Goal: Complete application form

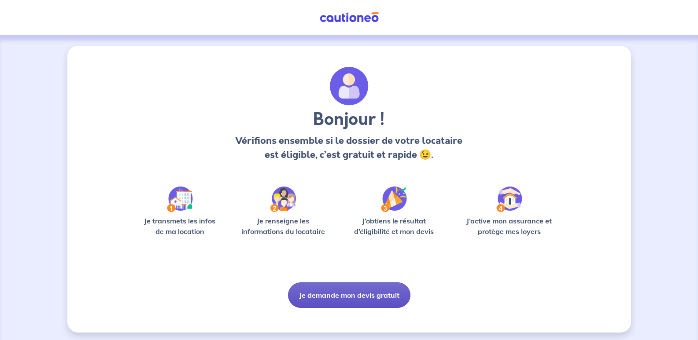
click at [349, 298] on button "Je demande mon devis gratuit" at bounding box center [349, 296] width 122 height 26
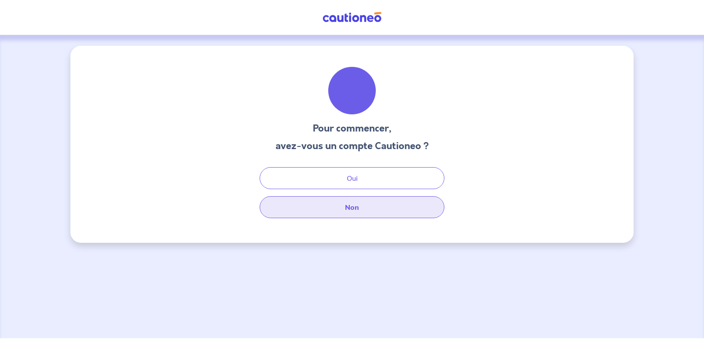
click at [349, 210] on button "Non" at bounding box center [352, 207] width 185 height 22
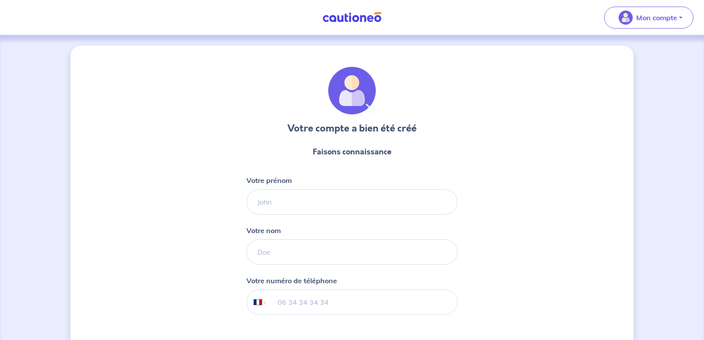
select select "FR"
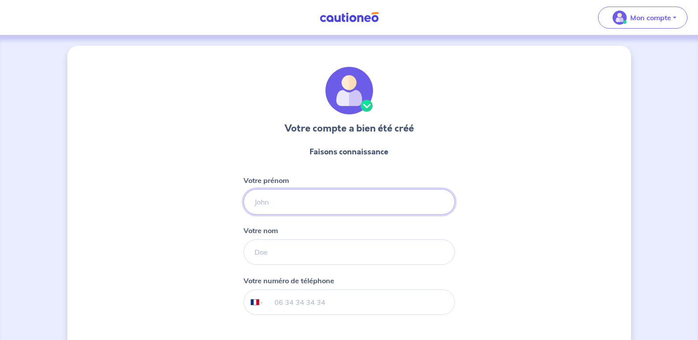
click at [304, 204] on input "Votre prénom" at bounding box center [348, 202] width 211 height 26
type input "Bastien"
type input "Mirouze"
type input "06 59 15 73 96"
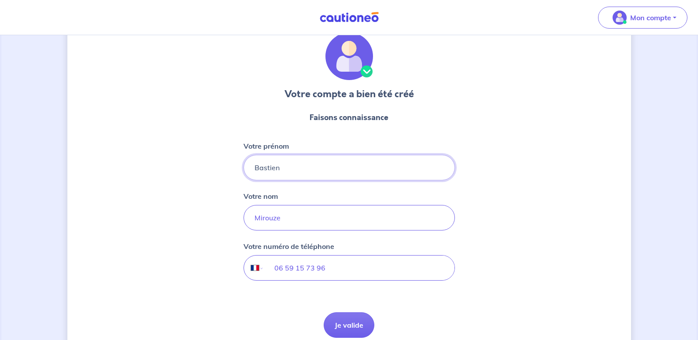
scroll to position [74, 0]
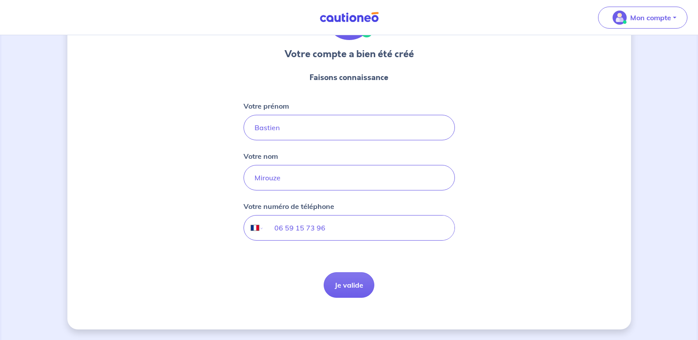
click at [360, 281] on button "Je valide" at bounding box center [349, 286] width 51 height 26
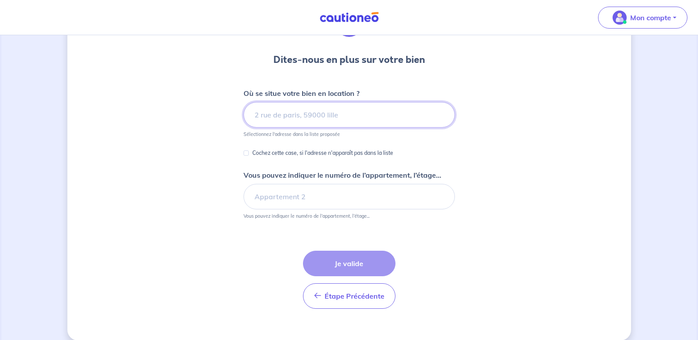
scroll to position [80, 0]
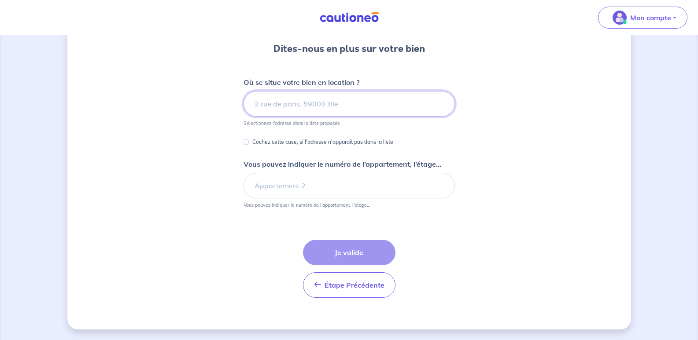
click at [301, 104] on input at bounding box center [348, 104] width 211 height 26
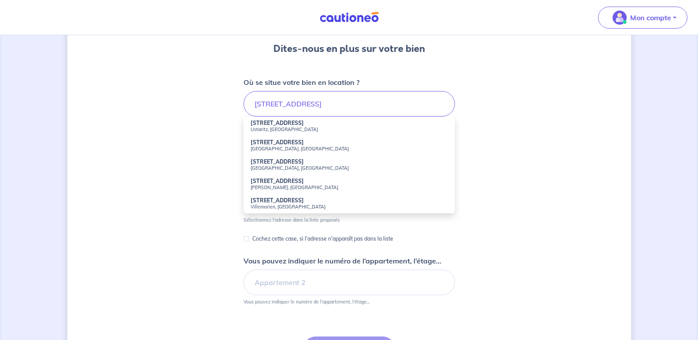
click at [298, 125] on strong "[STREET_ADDRESS]" at bounding box center [276, 123] width 53 height 7
type input "[STREET_ADDRESS]"
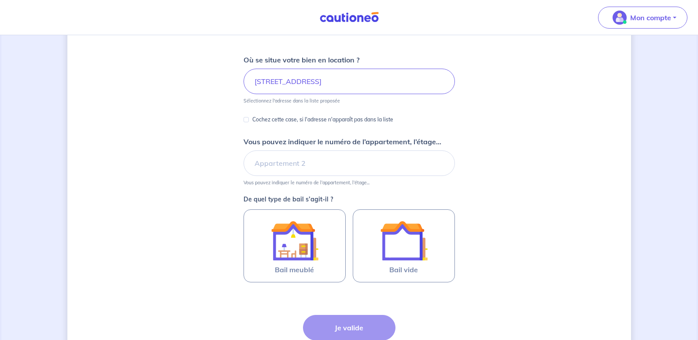
scroll to position [124, 0]
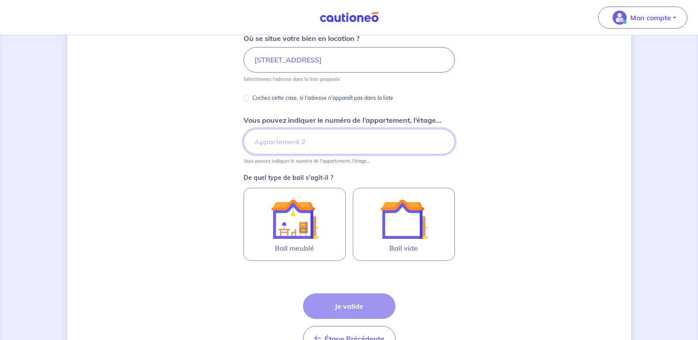
click at [340, 142] on input "Vous pouvez indiquer le numéro de l’appartement, l’étage..." at bounding box center [348, 142] width 211 height 26
type input "1"
type input "appartement 1, rez-de-chaussée"
click at [214, 163] on div "Dites-nous en plus sur votre bien Où se situe votre bien en location ? [STREET_…" at bounding box center [348, 152] width 563 height 461
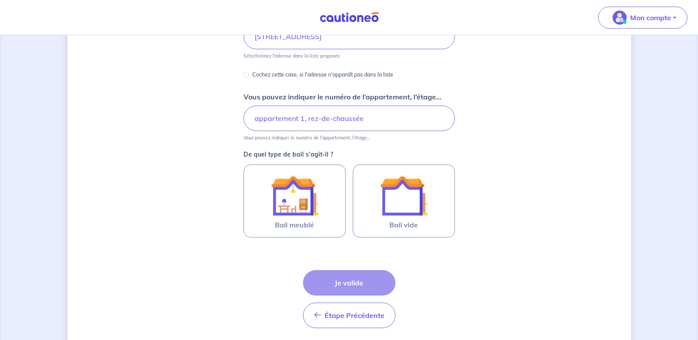
scroll to position [168, 0]
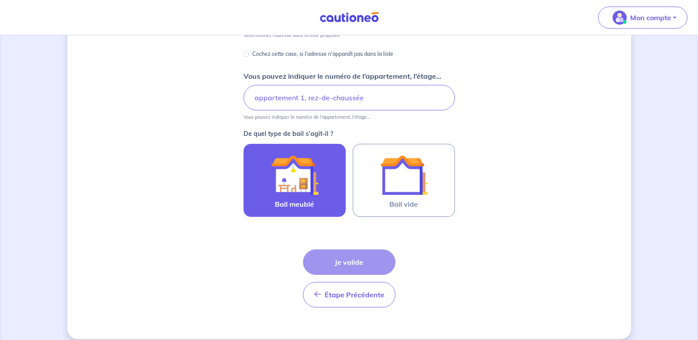
click at [273, 188] on img at bounding box center [295, 175] width 48 height 48
click at [0, 0] on input "Bail meublé" at bounding box center [0, 0] width 0 height 0
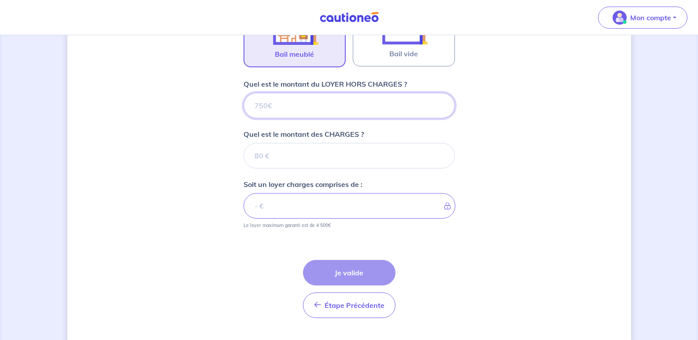
scroll to position [339, 0]
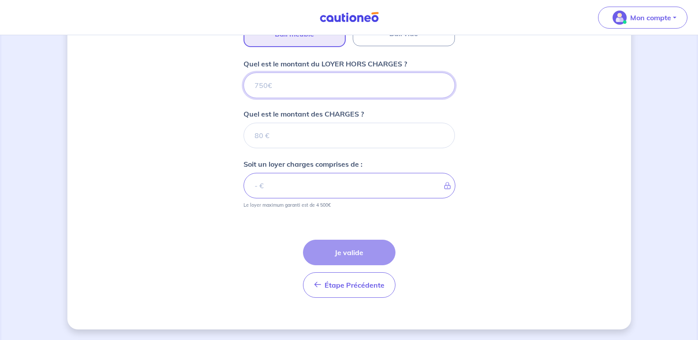
click at [359, 85] on input "Quel est le montant du LOYER HORS CHARGES ?" at bounding box center [348, 86] width 211 height 26
click at [313, 84] on input "Quel est le montant du LOYER HORS CHARGES ?" at bounding box center [348, 86] width 211 height 26
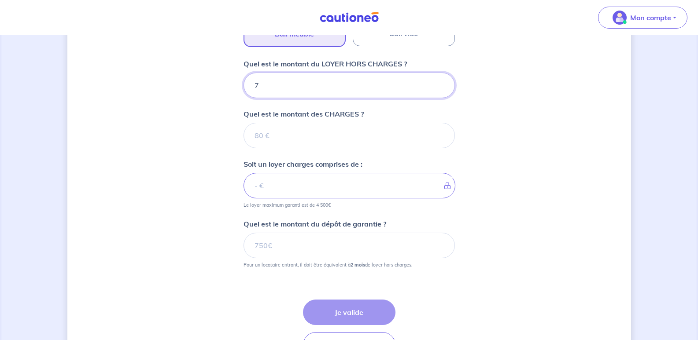
type input "77"
type input "777"
type input "777.15"
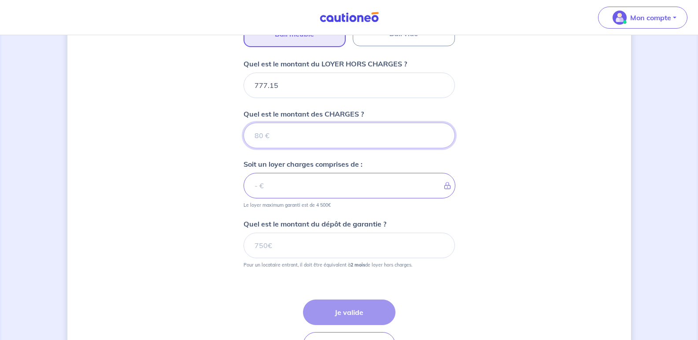
click at [339, 134] on input "Quel est le montant des CHARGES ?" at bounding box center [348, 136] width 211 height 26
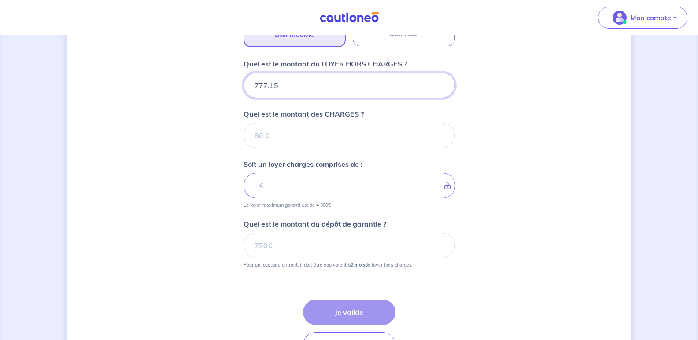
click at [308, 86] on input "777.15" at bounding box center [348, 86] width 211 height 26
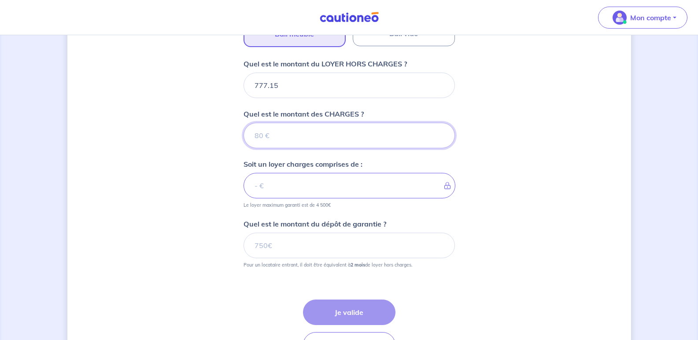
click at [317, 131] on input "Quel est le montant des CHARGES ?" at bounding box center [348, 136] width 211 height 26
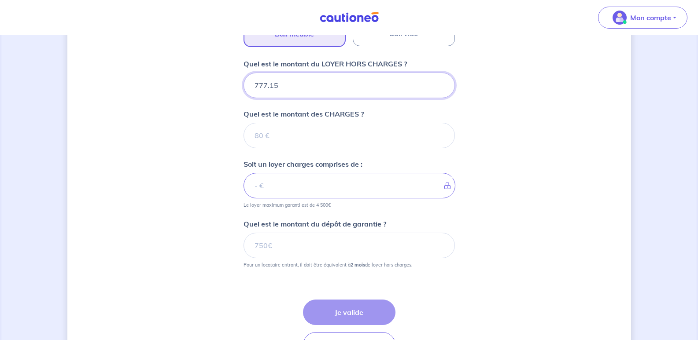
click at [318, 89] on input "777.15" at bounding box center [348, 86] width 211 height 26
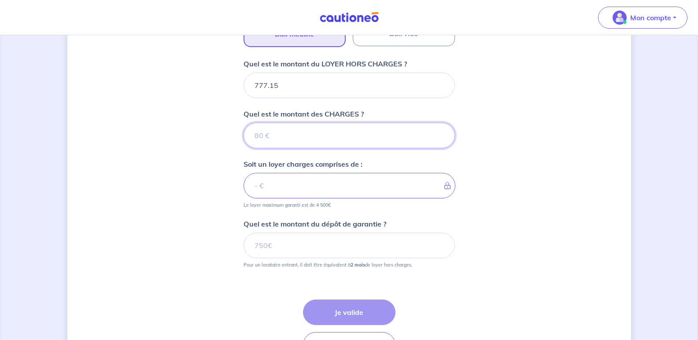
click at [303, 138] on input "Quel est le montant des CHARGES ?" at bounding box center [348, 136] width 211 height 26
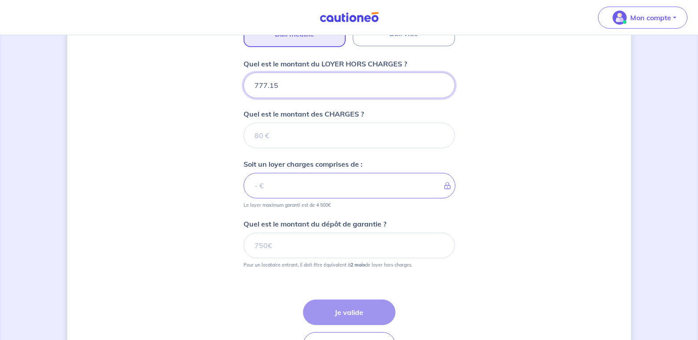
click at [298, 92] on input "777.15" at bounding box center [348, 86] width 211 height 26
type input "777.1"
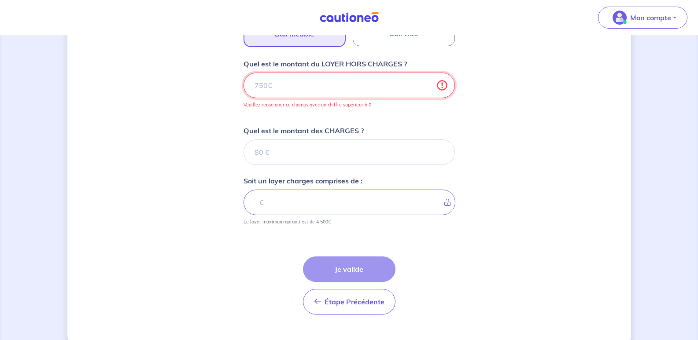
type input "777"
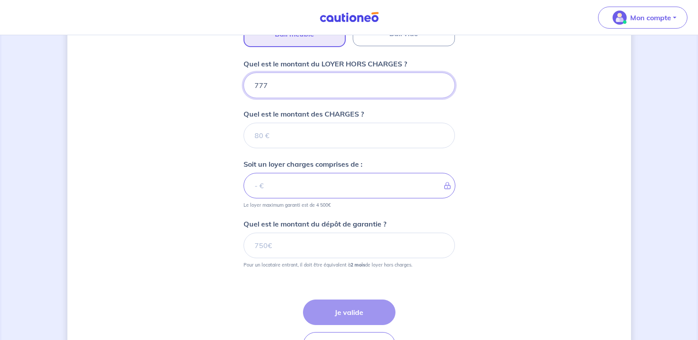
type input "777"
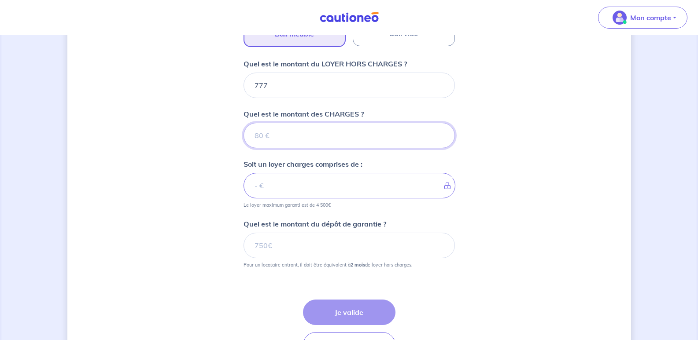
click at [291, 137] on input "Quel est le montant des CHARGES ?" at bounding box center [348, 136] width 211 height 26
type input "38"
type input "815"
type input "38"
click at [196, 173] on div "Dites-nous en plus sur votre bien Où se situe votre bien en location ? [STREET_…" at bounding box center [348, 48] width 563 height 682
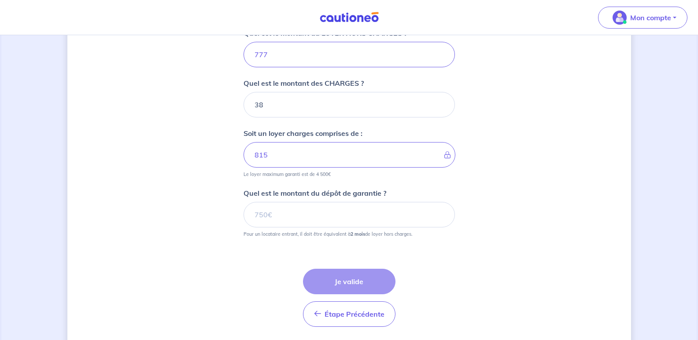
scroll to position [383, 0]
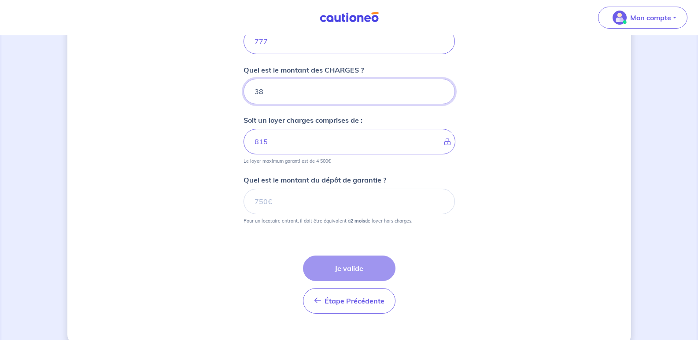
click at [368, 89] on input "38" at bounding box center [348, 92] width 211 height 26
click at [190, 136] on div "Dites-nous en plus sur votre bien Où se situe votre bien en location ? [STREET_…" at bounding box center [348, 4] width 563 height 682
click at [324, 200] on input "Quel est le montant du dépôt de garantie ?" at bounding box center [348, 202] width 211 height 26
click at [219, 213] on div "Dites-nous en plus sur votre bien Où se situe votre bien en location ? [STREET_…" at bounding box center [348, 4] width 563 height 682
click at [303, 201] on input "Quel est le montant du dépôt de garantie ?" at bounding box center [348, 202] width 211 height 26
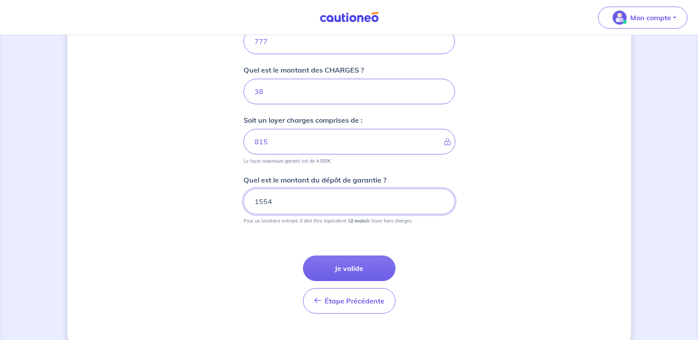
type input "1554"
click at [203, 214] on div "Dites-nous en plus sur votre bien Où se situe votre bien en location ? [STREET_…" at bounding box center [348, 4] width 563 height 682
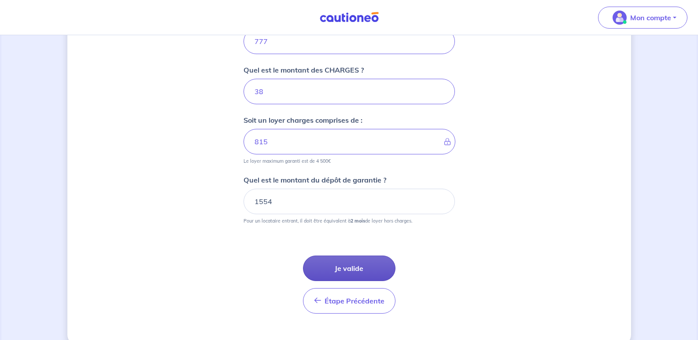
click at [333, 270] on button "Je valide" at bounding box center [349, 269] width 92 height 26
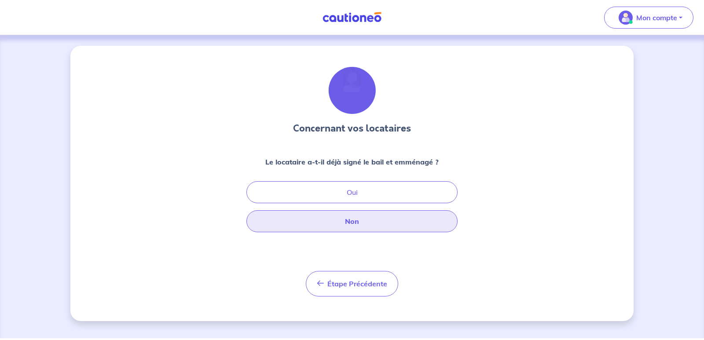
click at [343, 224] on button "Non" at bounding box center [352, 221] width 211 height 22
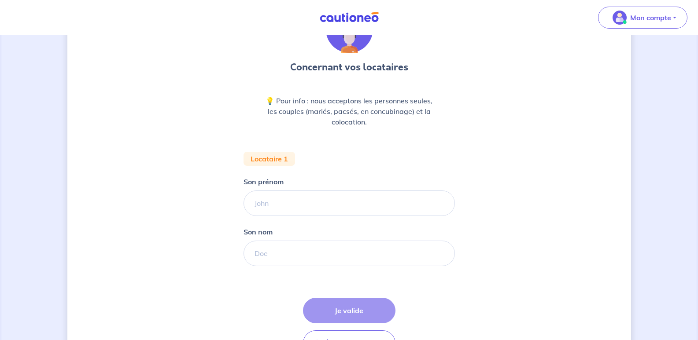
scroll to position [75, 0]
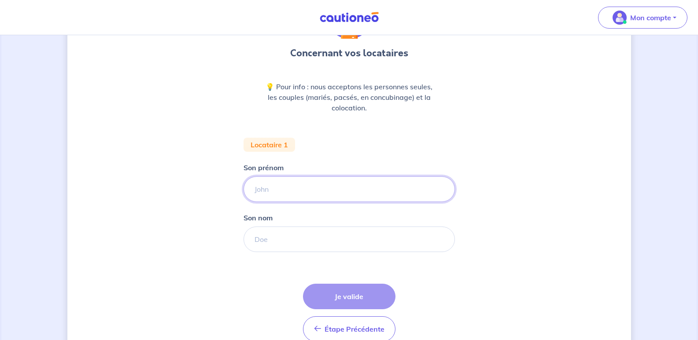
click at [329, 188] on input "Son prénom" at bounding box center [348, 190] width 211 height 26
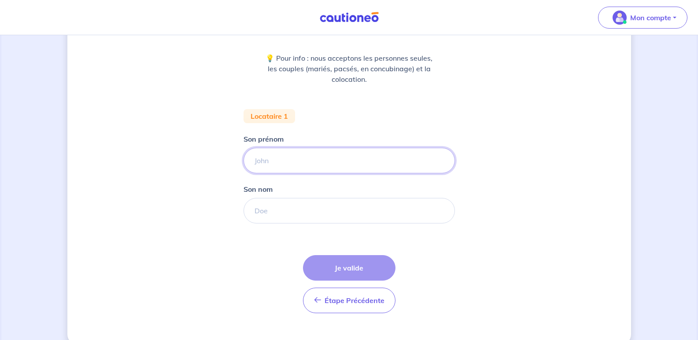
scroll to position [119, 0]
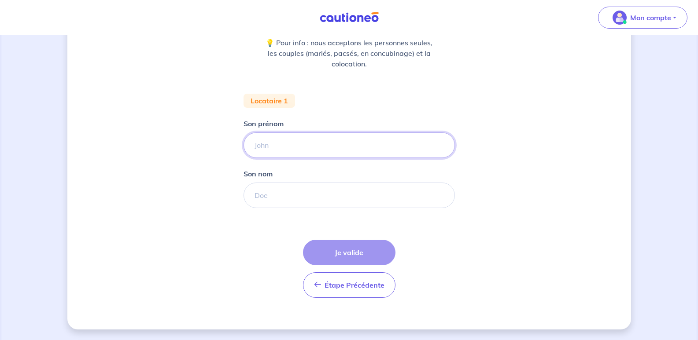
click at [311, 146] on input "Son prénom" at bounding box center [348, 146] width 211 height 26
type input "[PERSON_NAME]"
click at [312, 197] on input "Son nom" at bounding box center [348, 196] width 211 height 26
click at [166, 172] on div "Concernant vos locataires 💡 Pour info : nous acceptons les personnes seules, le…" at bounding box center [348, 127] width 563 height 403
click at [325, 199] on input "Son nom" at bounding box center [348, 196] width 211 height 26
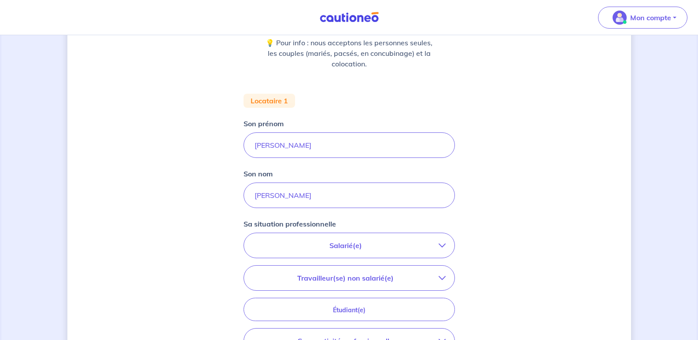
click at [194, 206] on div "Concernant vos locataires 💡 Pour info : nous acceptons les personnes seules, le…" at bounding box center [348, 204] width 563 height 556
drag, startPoint x: 297, startPoint y: 192, endPoint x: 236, endPoint y: 191, distance: 61.2
click at [236, 191] on div "Concernant vos locataires 💡 Pour info : nous acceptons les personnes seules, le…" at bounding box center [348, 204] width 563 height 556
type input "Jourdan"
click at [215, 228] on div "Concernant vos locataires 💡 Pour info : nous acceptons les personnes seules, le…" at bounding box center [348, 204] width 563 height 556
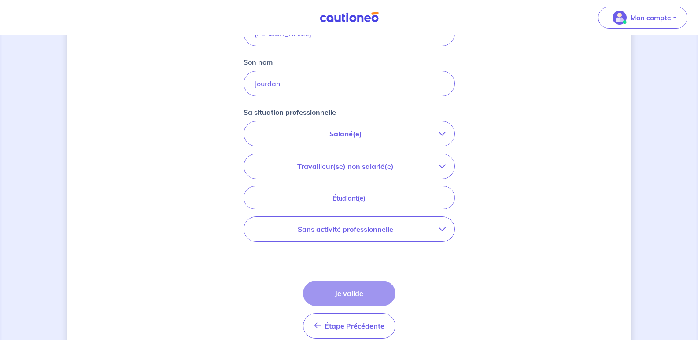
scroll to position [251, 0]
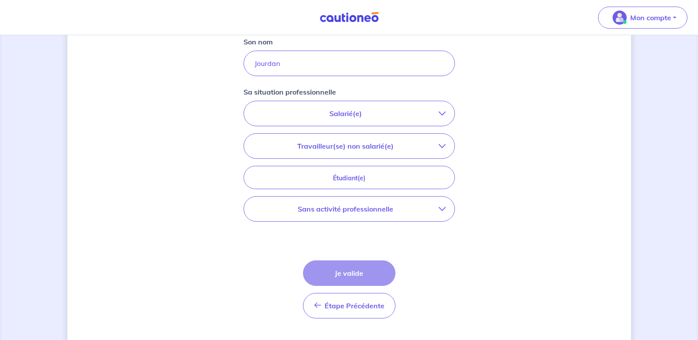
click at [406, 145] on p "Travailleur(se) non salarié(e)" at bounding box center [346, 146] width 186 height 11
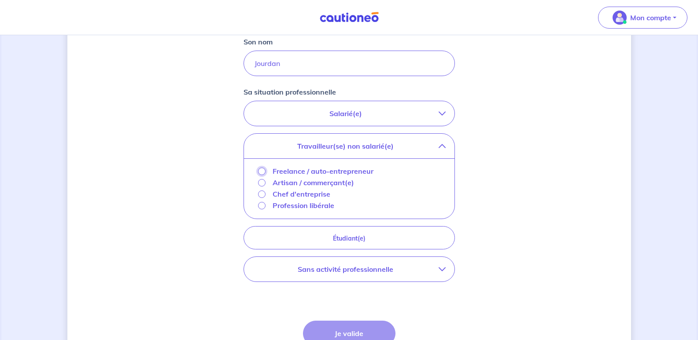
click at [260, 171] on input "Freelance / auto-entrepreneur" at bounding box center [261, 171] width 7 height 7
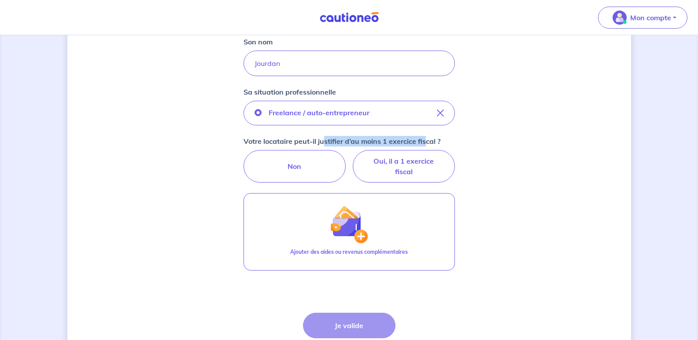
drag, startPoint x: 351, startPoint y: 141, endPoint x: 427, endPoint y: 142, distance: 76.2
click at [427, 142] on p "Votre locataire peut-il justifier d’au moins 1 exercice fiscal ?" at bounding box center [341, 141] width 197 height 11
click at [432, 141] on p "Votre locataire peut-il justifier d’au moins 1 exercice fiscal ?" at bounding box center [341, 141] width 197 height 11
drag, startPoint x: 446, startPoint y: 140, endPoint x: 249, endPoint y: 134, distance: 196.9
click at [249, 134] on div "Freelance / auto-entrepreneur Votre locataire peut-il justifier d’au moins 1 ex…" at bounding box center [348, 142] width 211 height 82
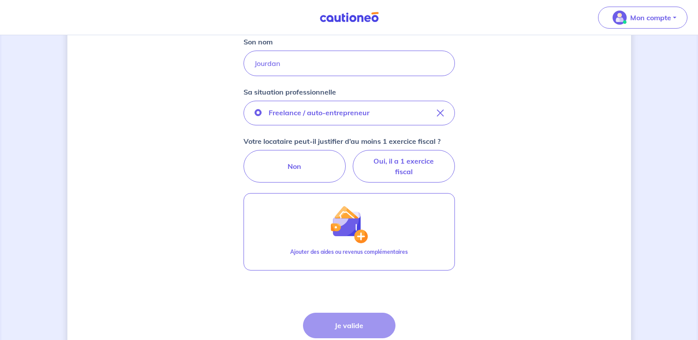
click at [205, 129] on div "Concernant vos locataires 💡 Pour info : nous acceptons les personnes seules, le…" at bounding box center [348, 98] width 563 height 608
click at [419, 163] on label "Oui, il a 1 exercice fiscal" at bounding box center [404, 166] width 102 height 33
click at [352, 156] on input "Oui, il a 1 exercice fiscal" at bounding box center [349, 153] width 6 height 6
radio input "true"
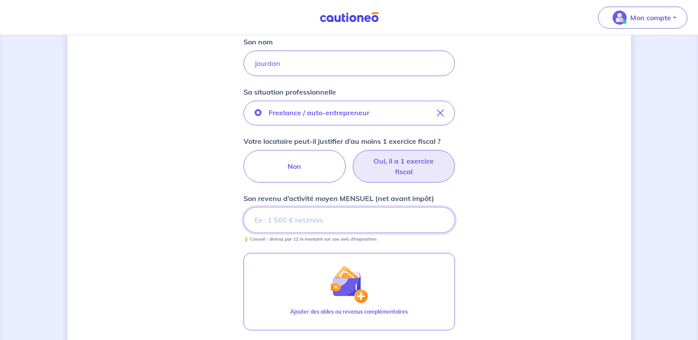
click at [299, 217] on input "Son revenu d’activité moyen MENSUEL (net avant impôt)" at bounding box center [348, 220] width 211 height 26
click at [210, 217] on div "Concernant vos locataires 💡 Pour info : nous acceptons les personnes seules, le…" at bounding box center [348, 128] width 563 height 668
click at [366, 217] on input "Son revenu d’activité moyen MENSUEL (net avant impôt)" at bounding box center [348, 220] width 211 height 26
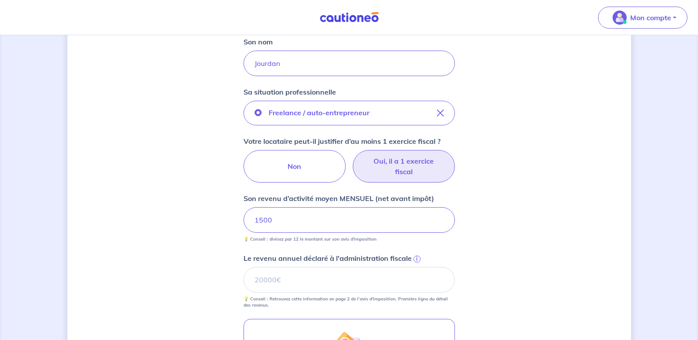
click at [498, 235] on div "Concernant vos locataires 💡 Pour info : nous acceptons les personnes seules, le…" at bounding box center [348, 161] width 563 height 734
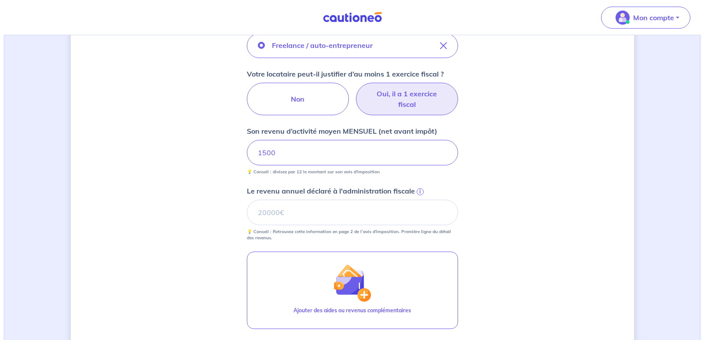
scroll to position [339, 0]
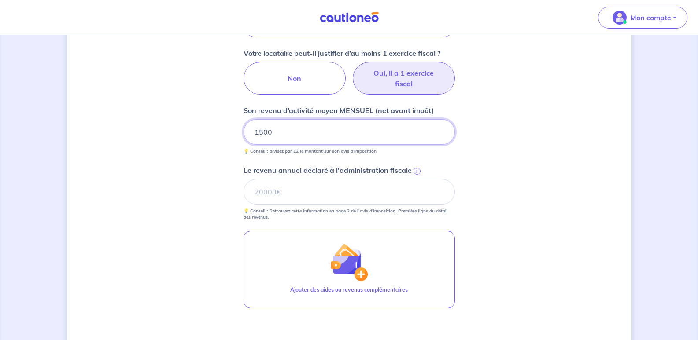
click at [294, 133] on input "1500" at bounding box center [348, 132] width 211 height 26
drag, startPoint x: 291, startPoint y: 131, endPoint x: 255, endPoint y: 130, distance: 35.7
click at [255, 130] on input "1500" at bounding box center [348, 132] width 211 height 26
click at [209, 169] on div "Concernant vos locataires 💡 Pour info : nous acceptons les personnes seules, le…" at bounding box center [348, 73] width 563 height 734
click at [326, 195] on input "Le revenu annuel déclaré à l'administration fiscale i" at bounding box center [348, 192] width 211 height 26
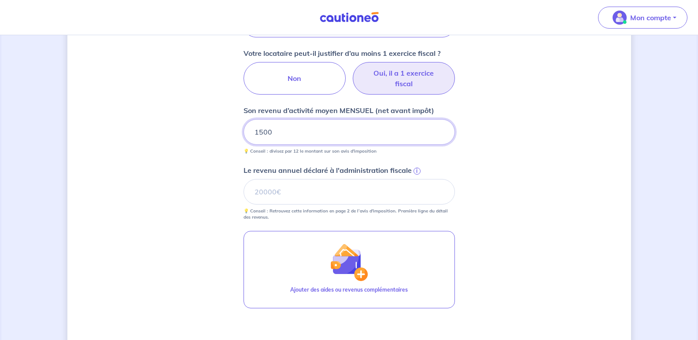
click at [320, 130] on input "1500" at bounding box center [348, 132] width 211 height 26
click at [285, 74] on label "Non" at bounding box center [294, 78] width 102 height 33
click at [346, 68] on input "Non" at bounding box center [349, 65] width 6 height 6
radio input "true"
click at [394, 89] on label "Oui, il a 1 exercice fiscal" at bounding box center [404, 78] width 102 height 33
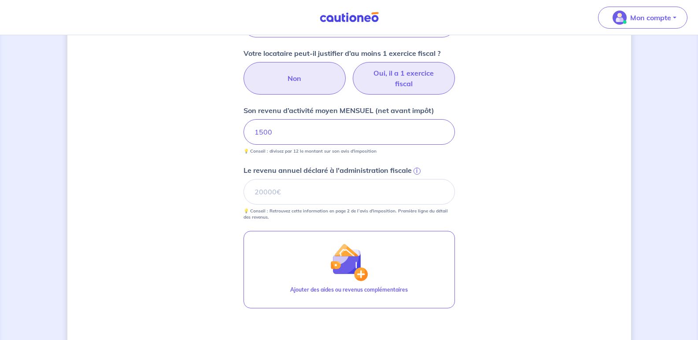
click at [352, 68] on input "Oui, il a 1 exercice fiscal" at bounding box center [349, 65] width 6 height 6
radio input "true"
click at [291, 88] on label "Non" at bounding box center [294, 78] width 102 height 33
click at [346, 68] on input "Non" at bounding box center [349, 65] width 6 height 6
radio input "true"
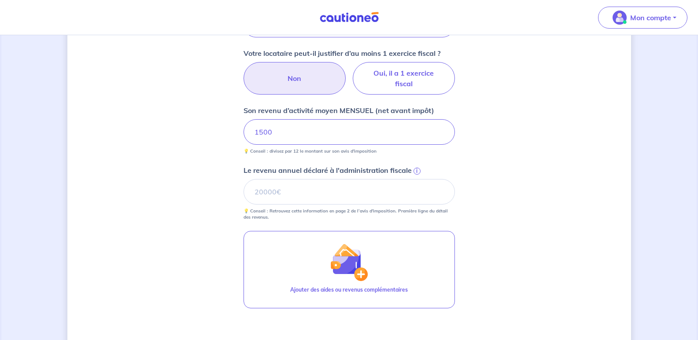
click at [291, 145] on small "💡 Conseil : divisez par 12 le montant sur son avis d'imposition" at bounding box center [348, 150] width 211 height 10
click at [295, 136] on input "1500" at bounding box center [348, 132] width 211 height 26
click at [291, 203] on input "Le revenu annuel déclaré à l'administration fiscale i" at bounding box center [348, 192] width 211 height 26
type input "20000"
click at [195, 220] on div "Concernant vos locataires 💡 Pour info : nous acceptons les personnes seules, le…" at bounding box center [348, 73] width 563 height 734
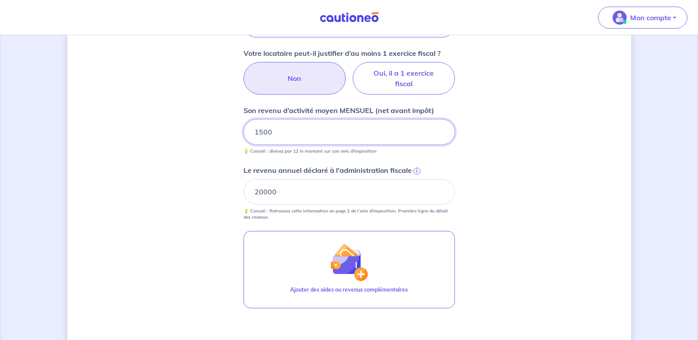
click at [306, 133] on input "1500" at bounding box center [348, 132] width 211 height 26
click at [192, 232] on div "Concernant vos locataires 💡 Pour info : nous acceptons les personnes seules, le…" at bounding box center [348, 73] width 563 height 734
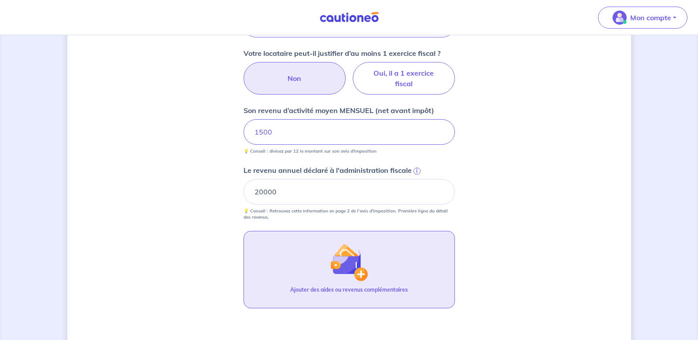
click at [326, 250] on button "Ajouter des aides ou revenus complémentaires" at bounding box center [348, 269] width 211 height 77
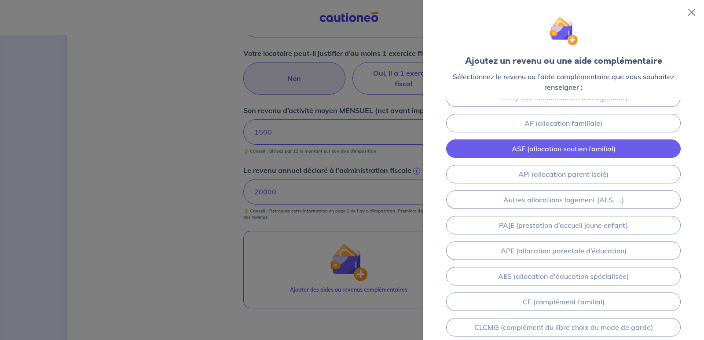
scroll to position [73, 0]
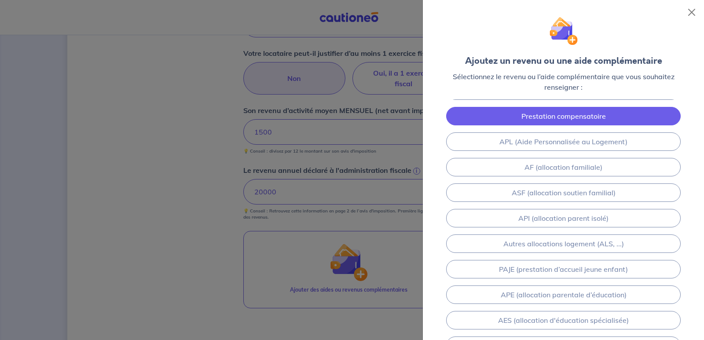
click at [574, 116] on link "Prestation compensatoire" at bounding box center [563, 116] width 235 height 18
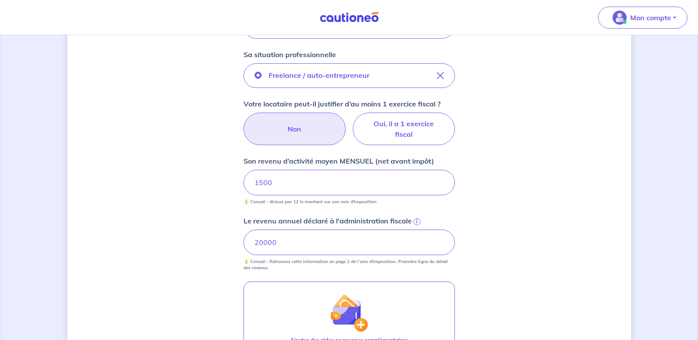
scroll to position [270, 0]
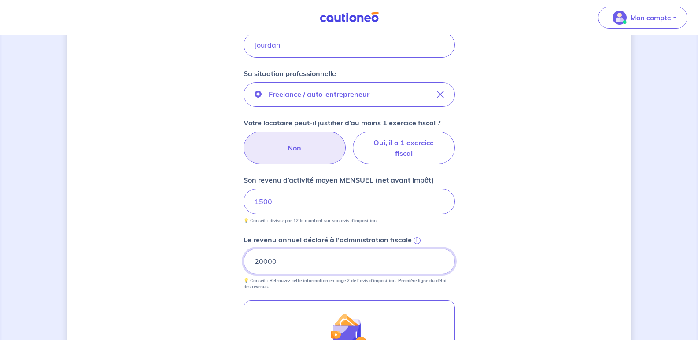
click at [302, 269] on input "20000" at bounding box center [348, 262] width 211 height 26
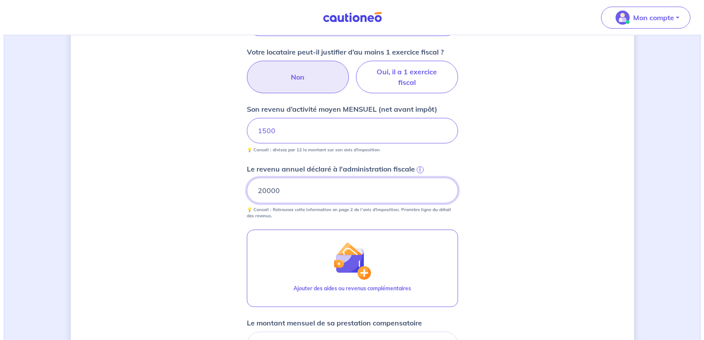
scroll to position [490, 0]
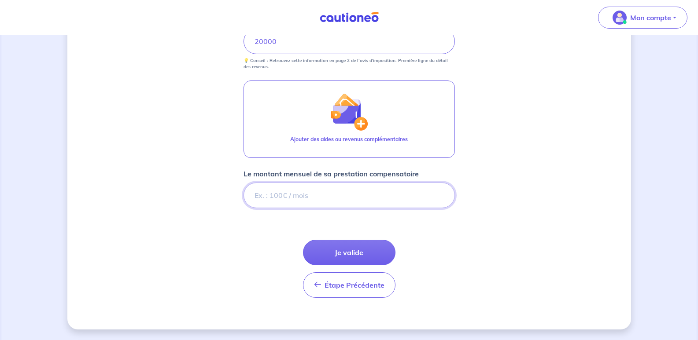
click at [304, 189] on input "Le montant mensuel de sa prestation compensatoire" at bounding box center [348, 196] width 211 height 26
type input "1000"
click at [253, 234] on form "Locataire 1 Son prénom [PERSON_NAME] nom [PERSON_NAME] Sa situation professionn…" at bounding box center [348, 14] width 211 height 582
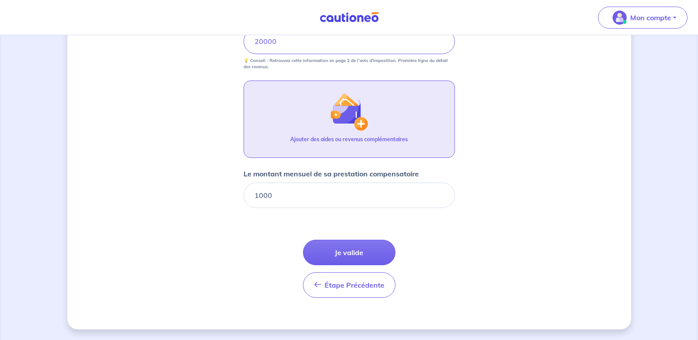
click at [358, 115] on img "button" at bounding box center [349, 112] width 38 height 38
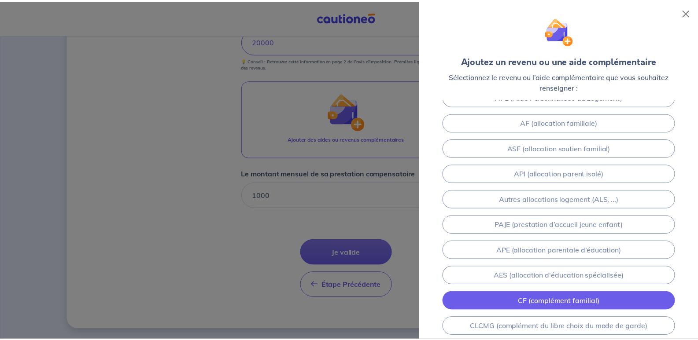
scroll to position [91, 0]
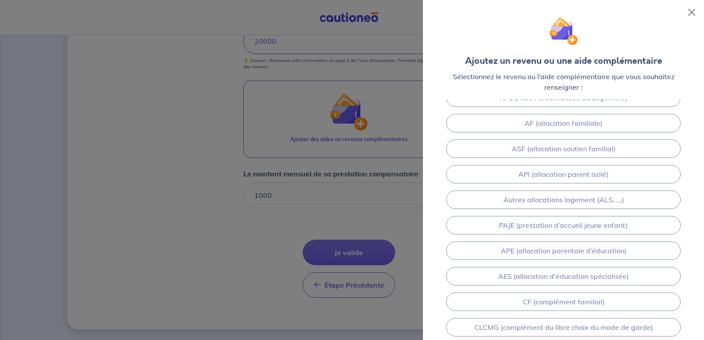
click at [320, 225] on div at bounding box center [352, 170] width 704 height 340
click at [692, 12] on button "Close" at bounding box center [692, 12] width 14 height 14
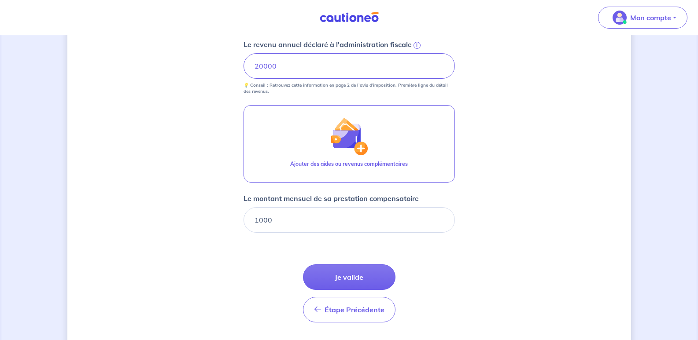
scroll to position [490, 0]
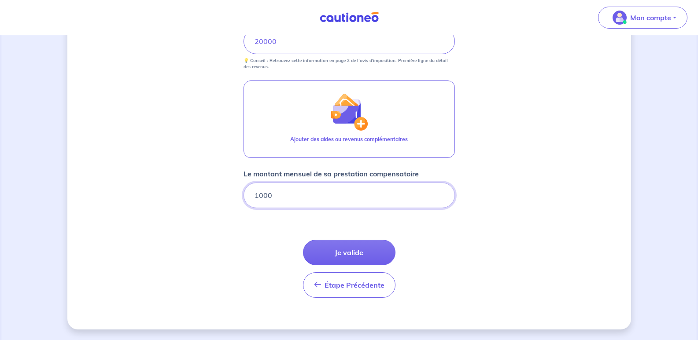
drag, startPoint x: 305, startPoint y: 195, endPoint x: 220, endPoint y: 197, distance: 85.0
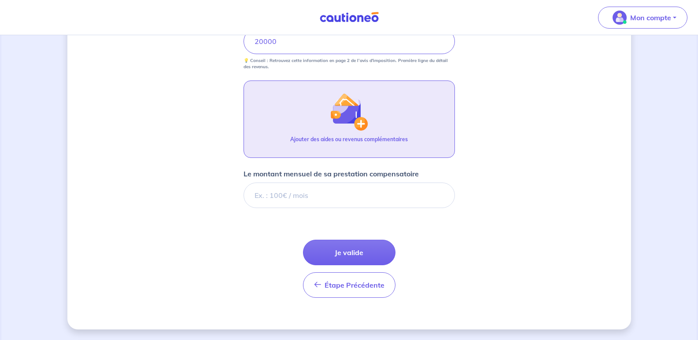
click at [316, 136] on p "Ajouter des aides ou revenus complémentaires" at bounding box center [349, 140] width 118 height 8
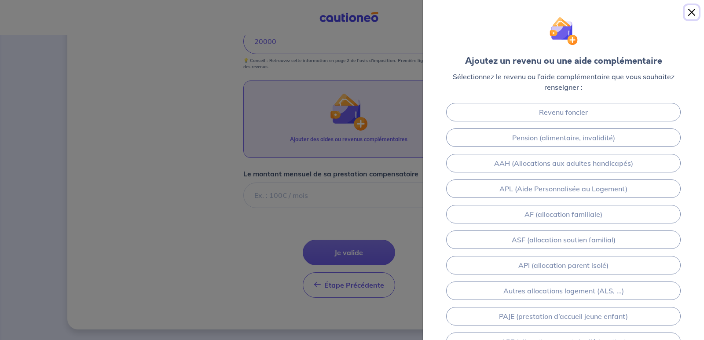
click at [693, 14] on button "Close" at bounding box center [692, 12] width 14 height 14
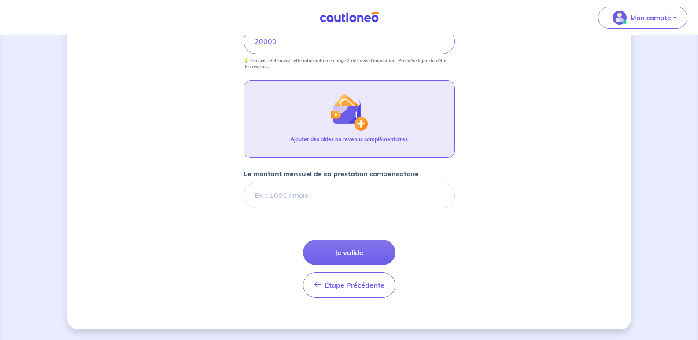
click at [350, 254] on button "Je valide" at bounding box center [349, 253] width 92 height 26
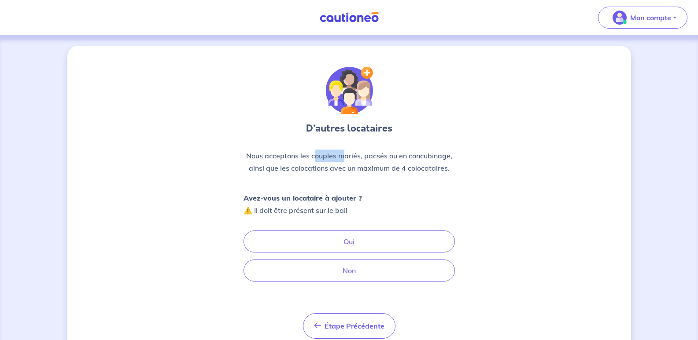
drag, startPoint x: 314, startPoint y: 155, endPoint x: 350, endPoint y: 159, distance: 36.8
click at [350, 159] on p "Nous acceptons les couples mariés, pacsés ou en concubinage, ainsi que les colo…" at bounding box center [348, 162] width 211 height 25
click at [405, 170] on p "Nous acceptons les couples mariés, pacsés ou en concubinage, ainsi que les colo…" at bounding box center [348, 162] width 211 height 25
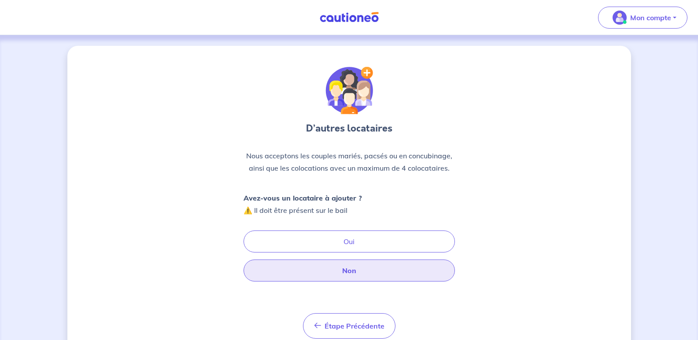
click at [349, 272] on button "Non" at bounding box center [348, 271] width 211 height 22
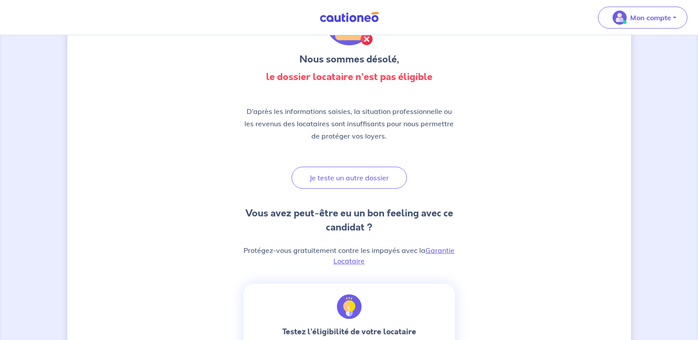
scroll to position [88, 0]
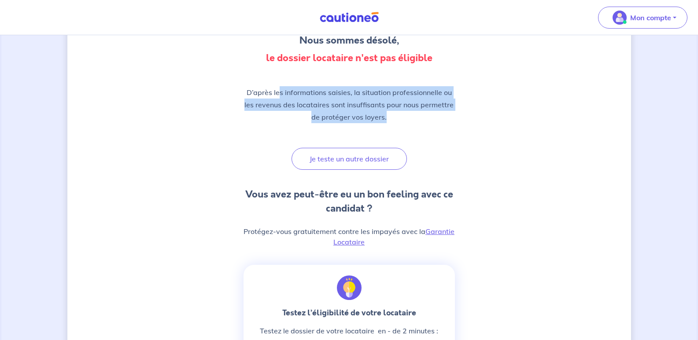
drag, startPoint x: 284, startPoint y: 92, endPoint x: 405, endPoint y: 112, distance: 123.0
click at [405, 112] on p "D’après les informations saisies, la situation professionnelle ou les revenus d…" at bounding box center [348, 104] width 211 height 37
click at [409, 125] on div "D’après les informations saisies, la situation professionnelle ou les revenus d…" at bounding box center [348, 108] width 211 height 44
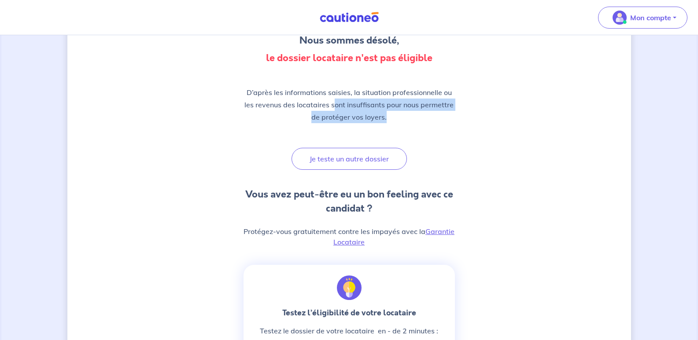
drag, startPoint x: 336, startPoint y: 105, endPoint x: 420, endPoint y: 124, distance: 86.2
click at [402, 124] on div "D’après les informations saisies, la situation professionnelle ou les revenus d…" at bounding box center [348, 108] width 211 height 44
click at [433, 125] on div "D’après les informations saisies, la situation professionnelle ou les revenus d…" at bounding box center [348, 108] width 211 height 44
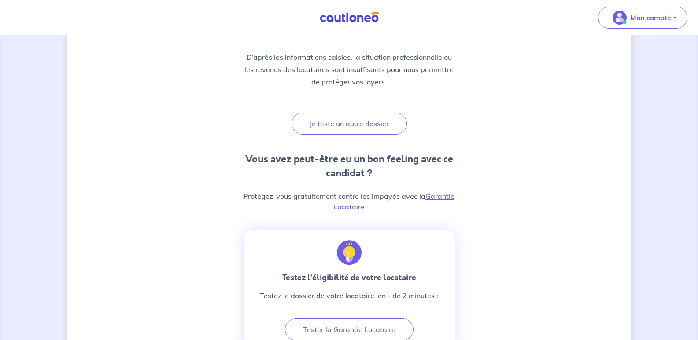
scroll to position [176, 0]
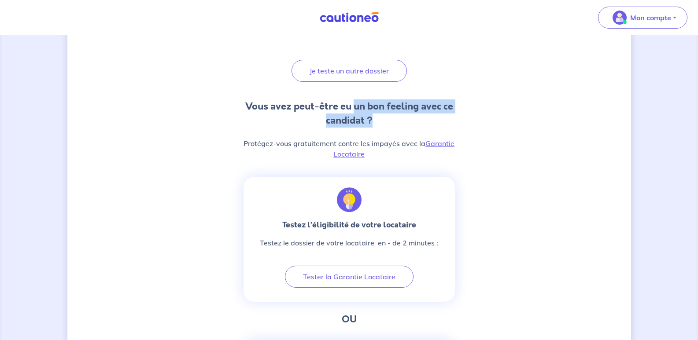
drag, startPoint x: 372, startPoint y: 110, endPoint x: 448, endPoint y: 124, distance: 76.9
click at [448, 124] on h3 "Vous avez peut-être eu un bon feeling avec ce candidat ?" at bounding box center [348, 113] width 211 height 28
click at [448, 126] on h3 "Vous avez peut-être eu un bon feeling avec ce candidat ?" at bounding box center [348, 113] width 211 height 28
drag, startPoint x: 247, startPoint y: 103, endPoint x: 410, endPoint y: 120, distance: 164.7
click at [410, 120] on h3 "Vous avez peut-être eu un bon feeling avec ce candidat ?" at bounding box center [348, 113] width 211 height 28
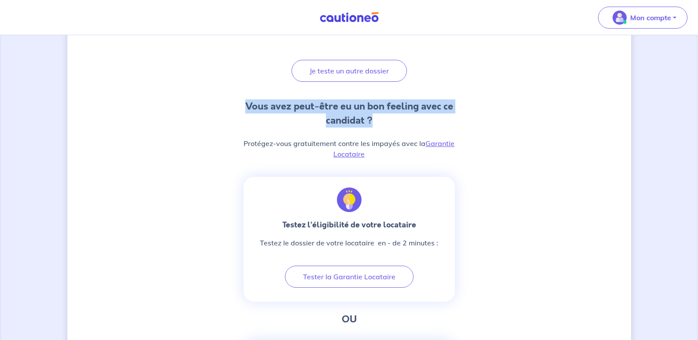
click at [411, 120] on h3 "Vous avez peut-être eu un bon feeling avec ce candidat ?" at bounding box center [348, 113] width 211 height 28
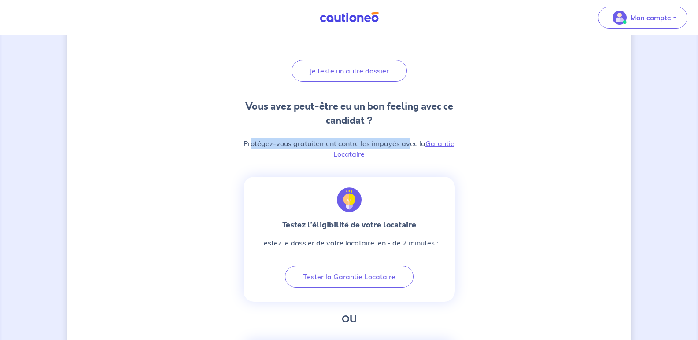
drag, startPoint x: 252, startPoint y: 144, endPoint x: 417, endPoint y: 154, distance: 165.4
click at [410, 146] on p "Protégez-vous gratuitement contre les impayés avec la Garantie Locataire" at bounding box center [348, 148] width 211 height 21
click at [424, 165] on div "Vous avez peut-être eu un bon feeling avec ce candidat ? Protégez-vous gratuite…" at bounding box center [348, 132] width 211 height 67
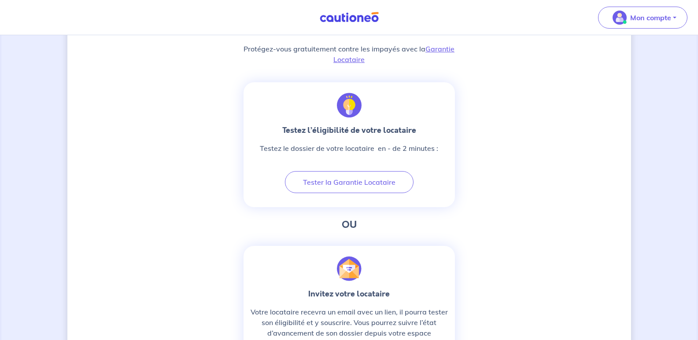
scroll to position [264, 0]
